Goal: Task Accomplishment & Management: Complete application form

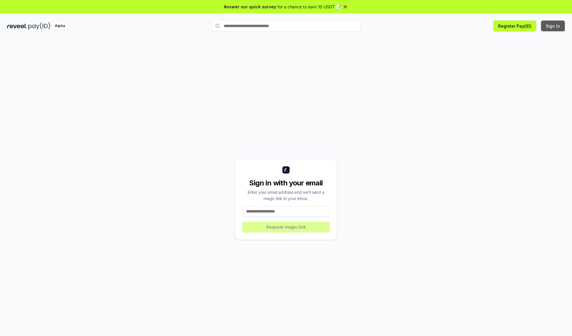
click at [553, 26] on button "Sign In" at bounding box center [553, 26] width 24 height 11
type input "**********"
click at [286, 227] on button "Request magic link" at bounding box center [286, 227] width 88 height 11
